Goal: Task Accomplishment & Management: Complete application form

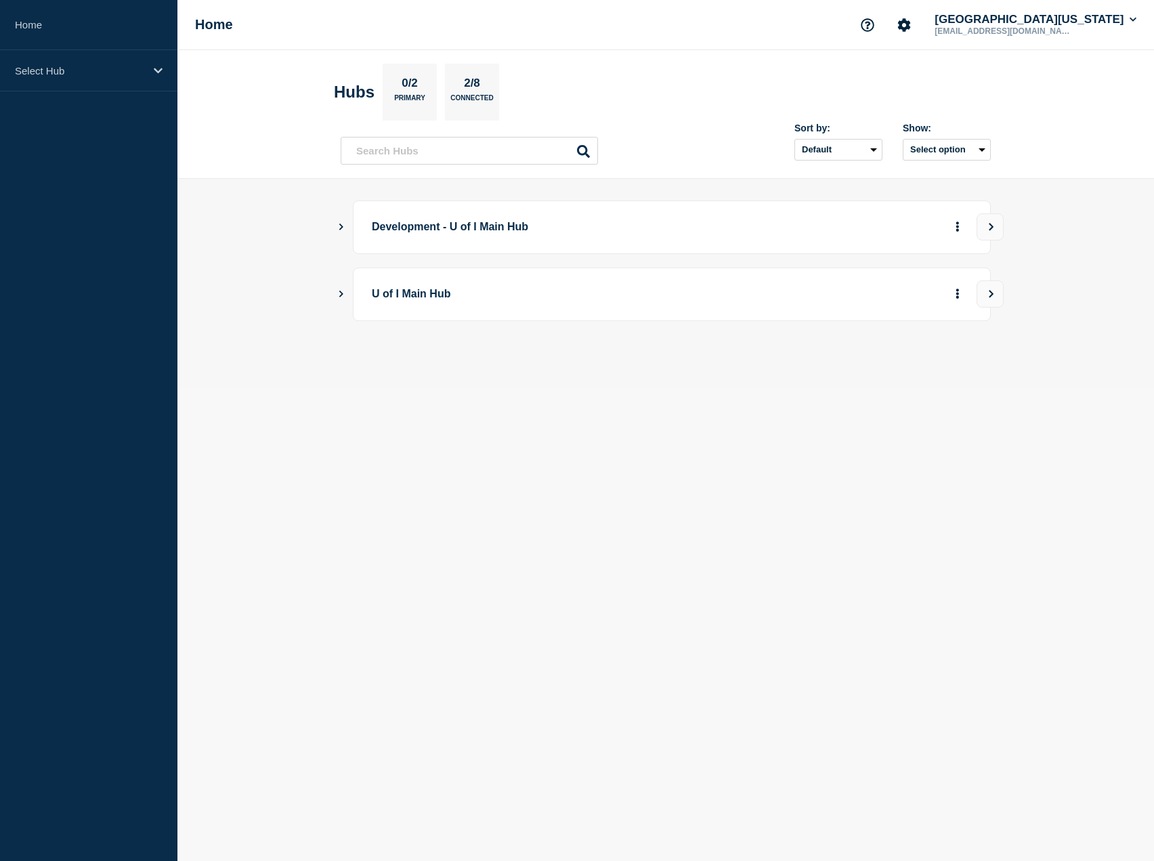
click at [339, 292] on icon "Show Connected Hubs" at bounding box center [340, 293] width 9 height 7
click at [817, 365] on button "Create incident" at bounding box center [826, 362] width 81 height 27
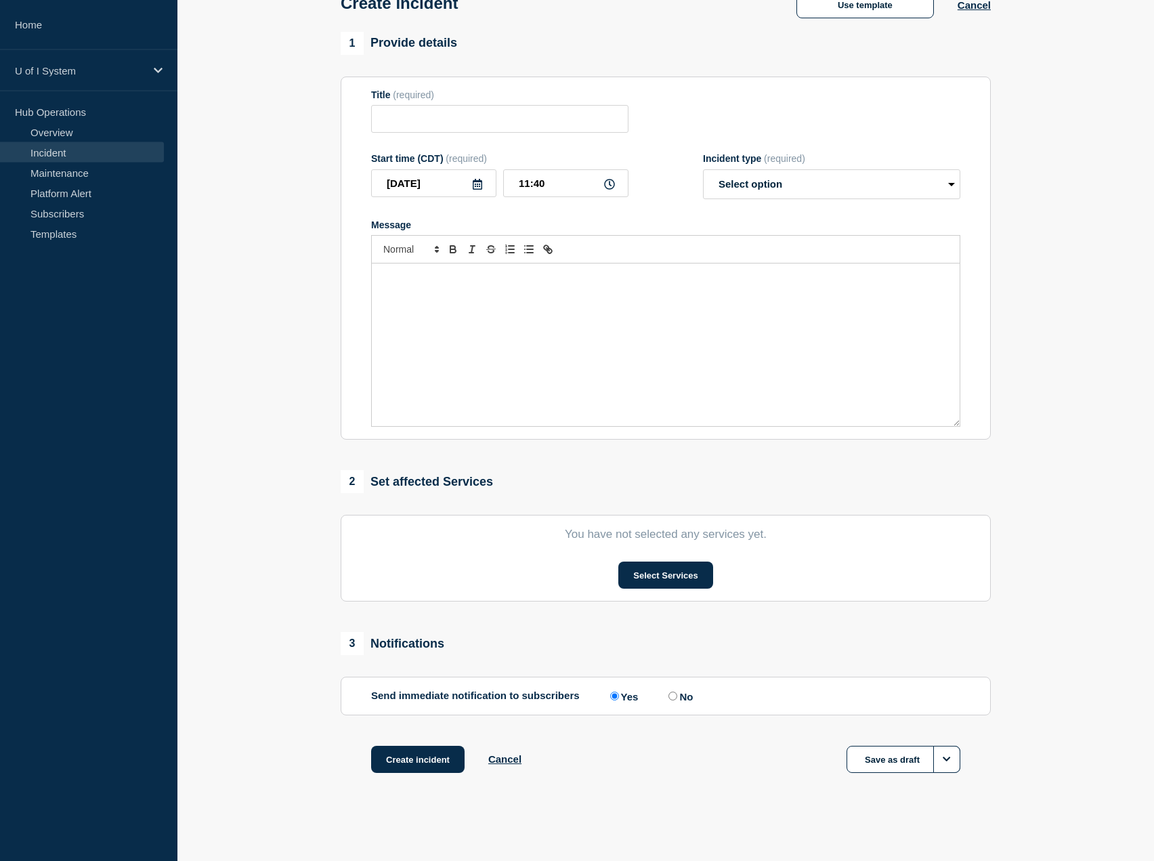
scroll to position [91, 0]
click at [699, 573] on button "Select Services" at bounding box center [665, 574] width 94 height 27
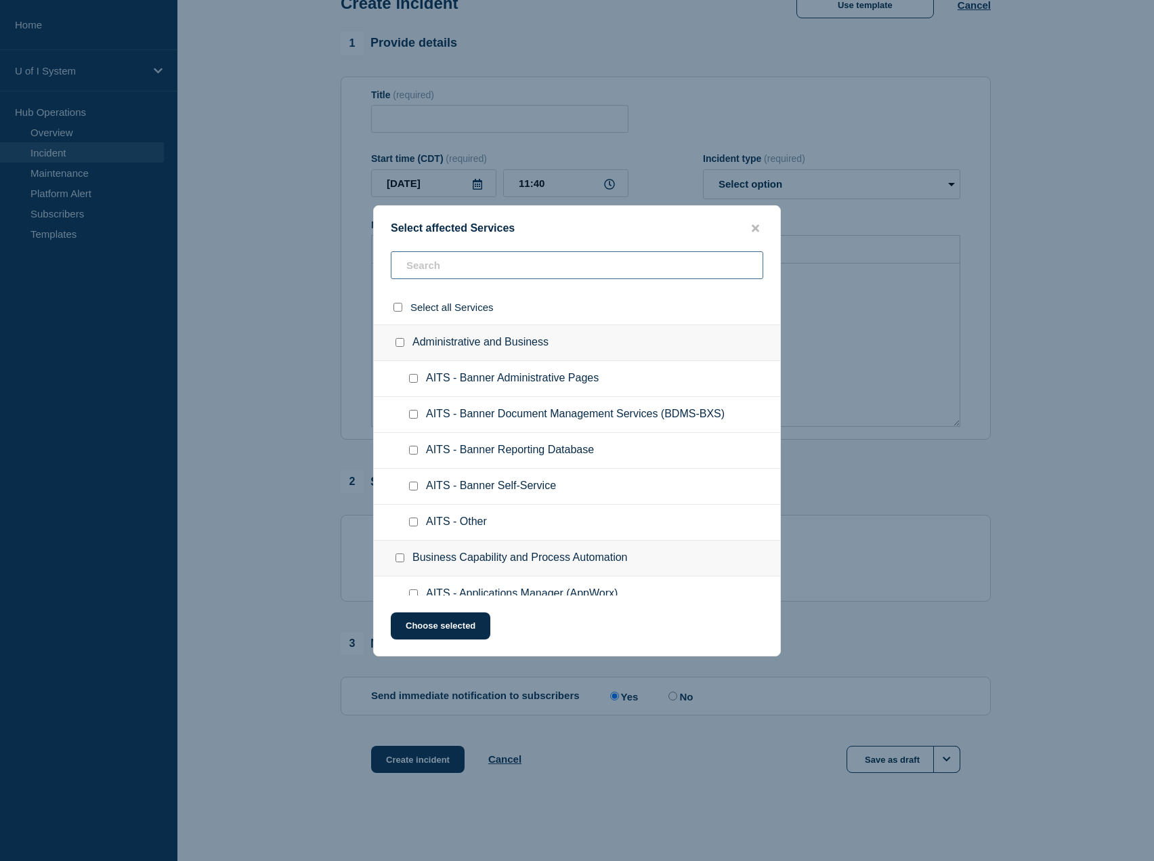
click at [459, 272] on input "text" at bounding box center [577, 265] width 372 height 28
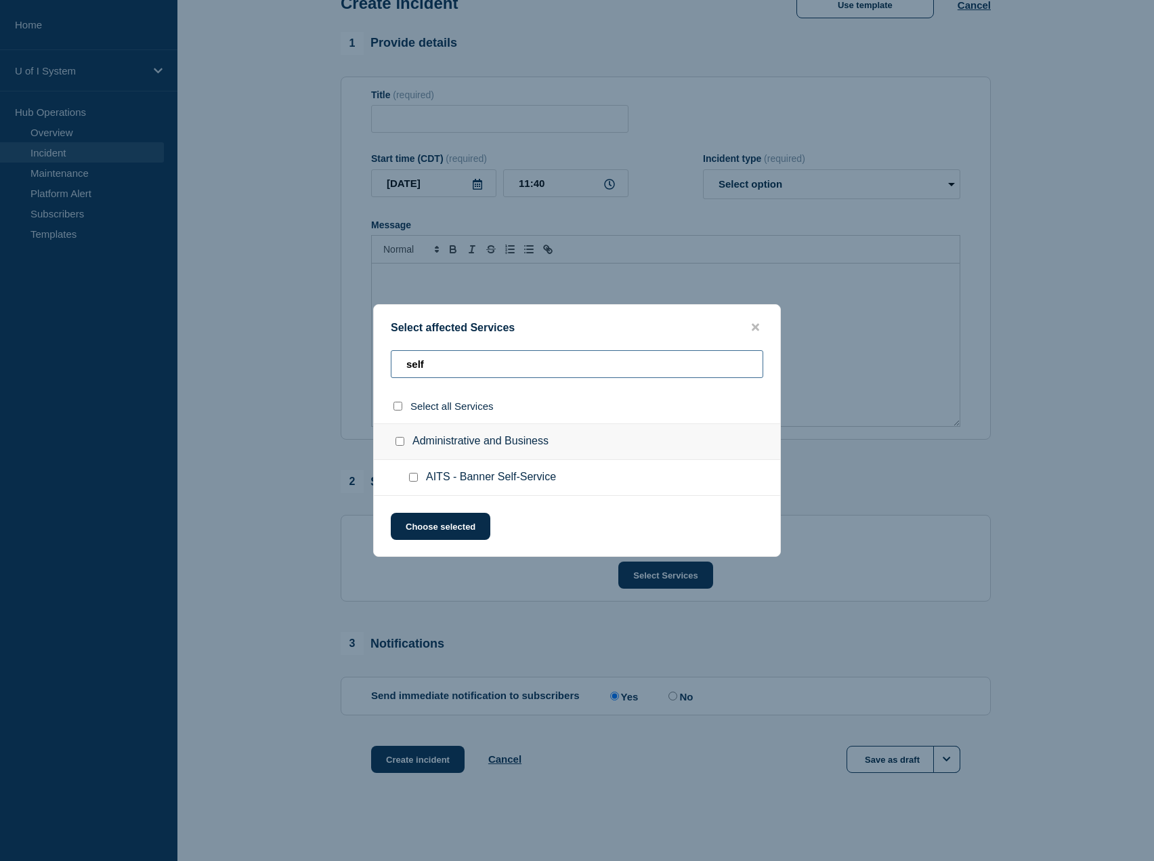
type input "self"
click at [413, 481] on input "AITS - Banner Self-Service checkbox" at bounding box center [413, 477] width 9 height 9
checkbox input "true"
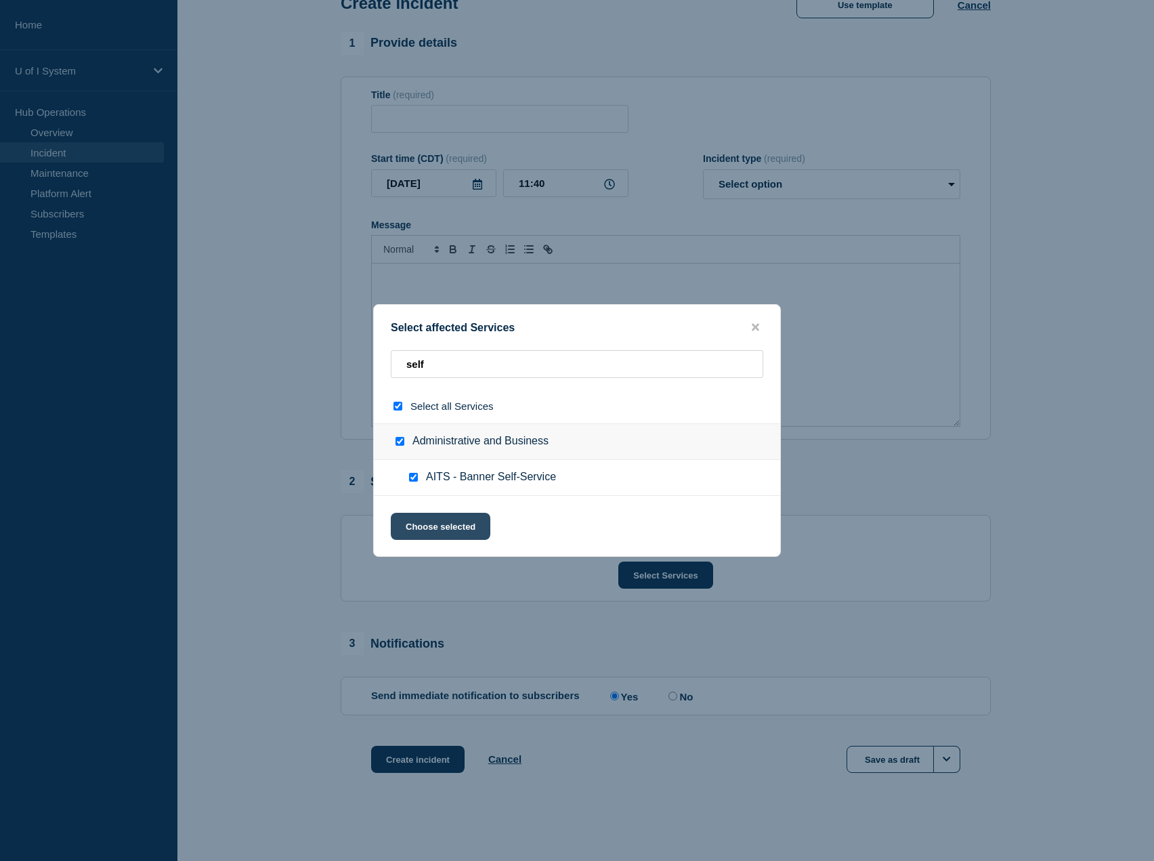
click at [425, 534] on button "Choose selected" at bounding box center [441, 526] width 100 height 27
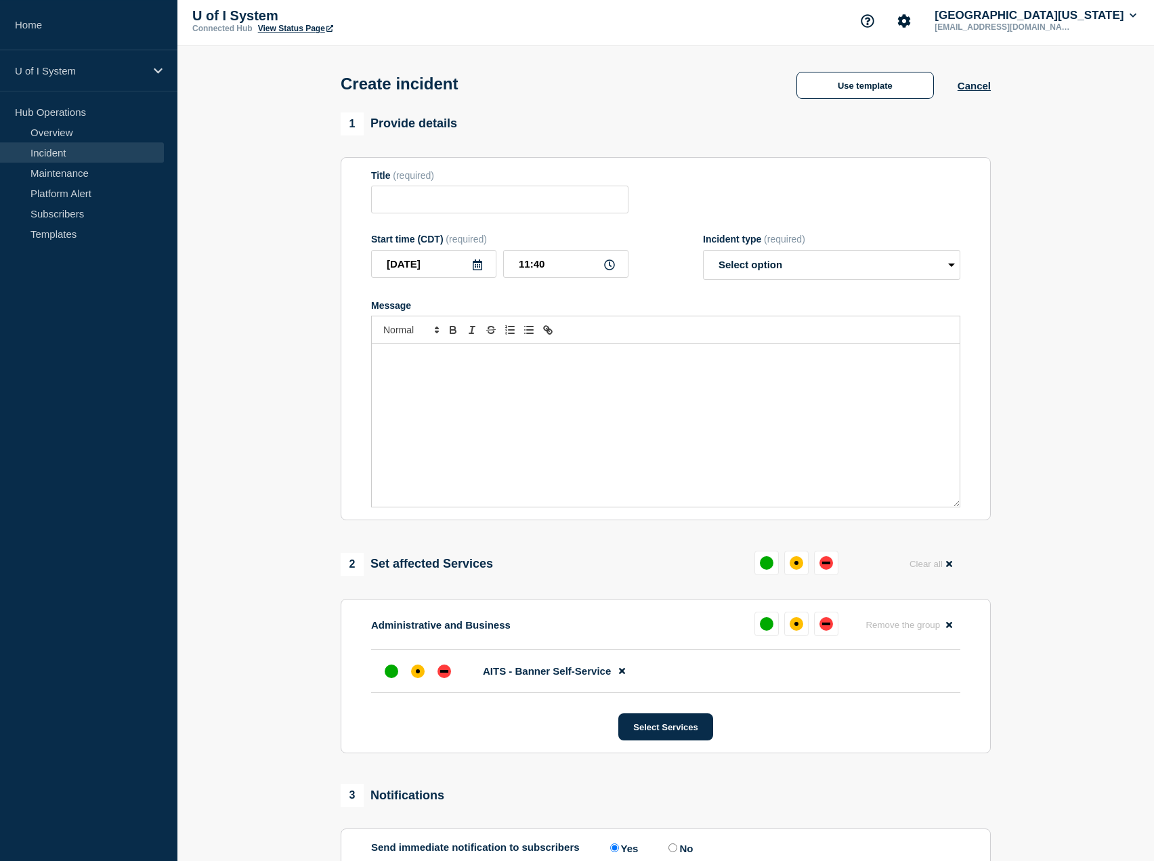
scroll to position [0, 0]
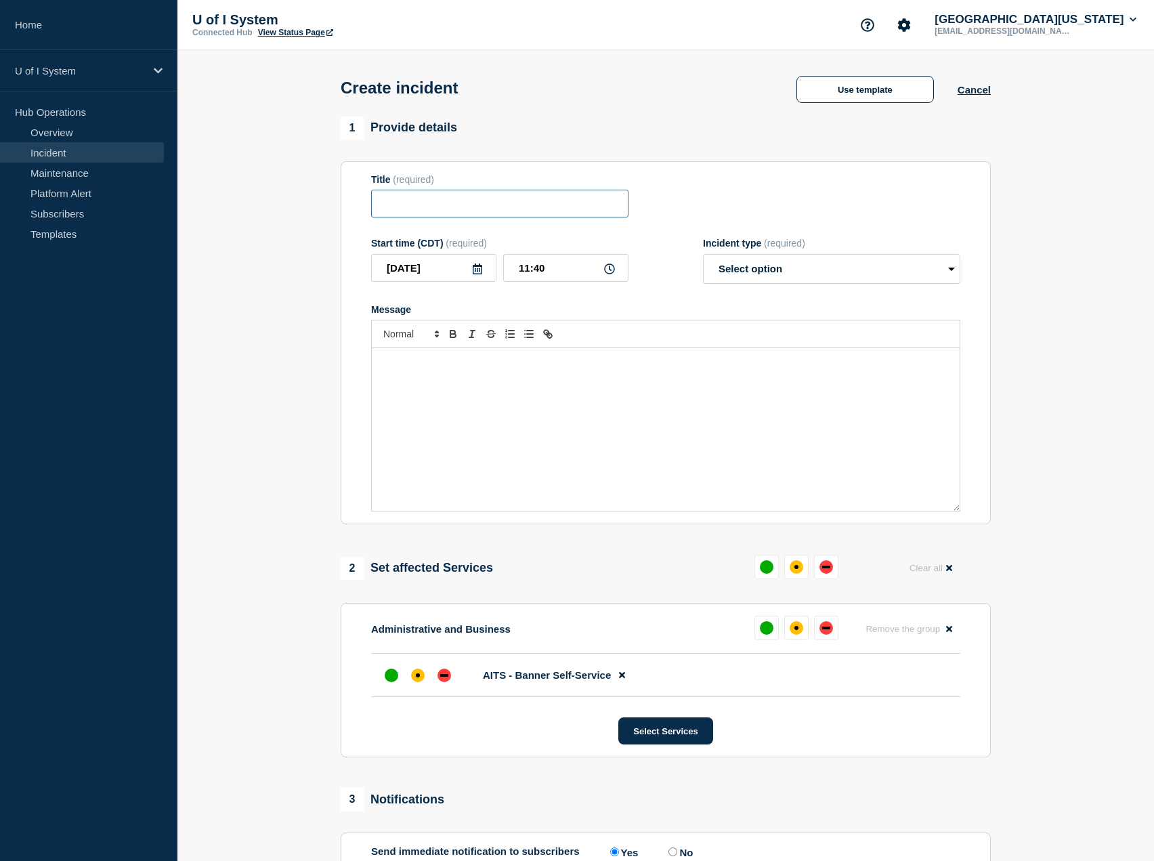
click at [430, 207] on input "Title" at bounding box center [499, 204] width 257 height 28
click at [506, 208] on input "Banner Self-Service" at bounding box center [499, 204] width 257 height 28
type input "Banner Self-Service (myUIConnect) Issues"
click at [429, 380] on div "Message" at bounding box center [666, 429] width 588 height 162
select select "investigating"
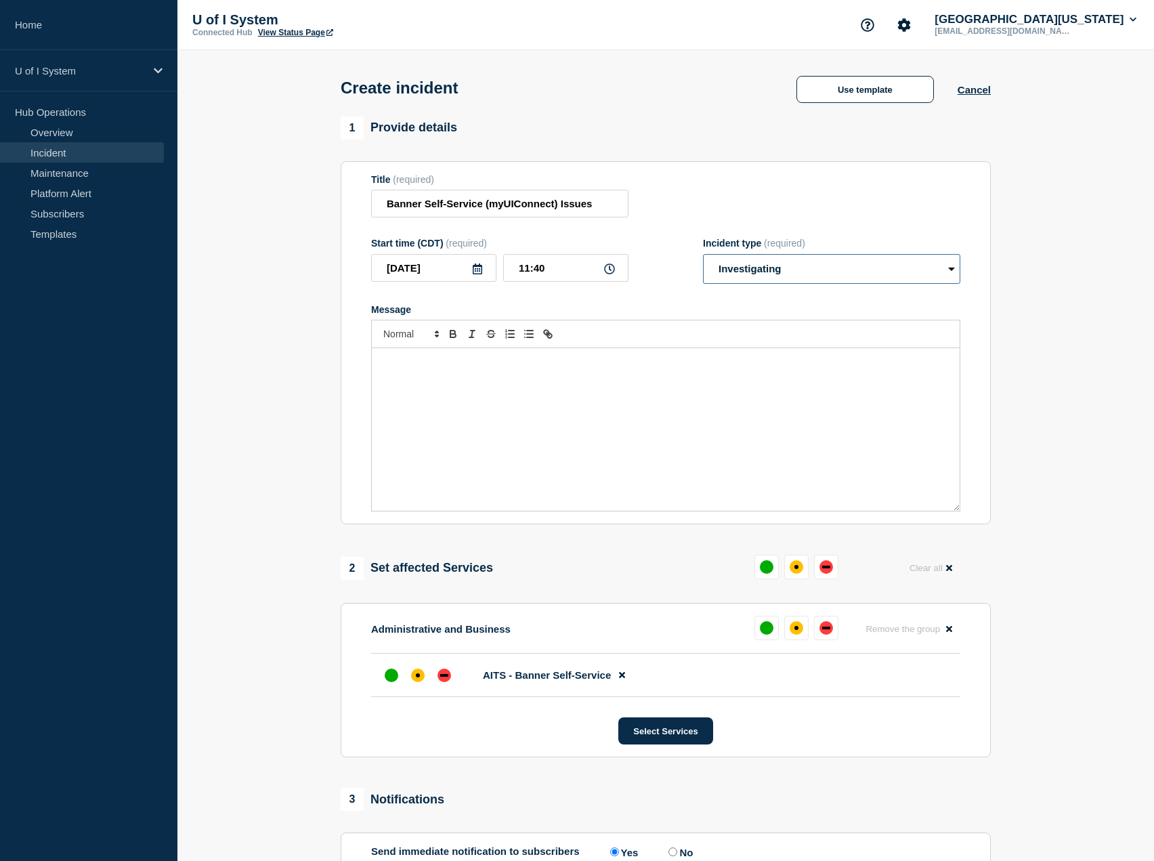
click option "Investigating" at bounding box center [0, 0] width 0 height 0
click at [521, 390] on div "Message" at bounding box center [666, 429] width 588 height 162
click at [427, 416] on div "Message" at bounding box center [666, 429] width 588 height 162
click at [759, 275] on select "Select option Investigating Identified Monitoring" at bounding box center [831, 269] width 257 height 30
